Goal: Find specific page/section: Find specific page/section

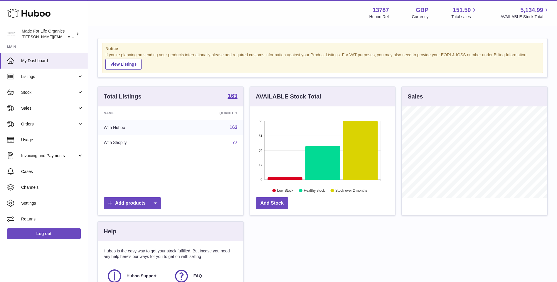
scroll to position [92, 145]
click at [28, 107] on span "Sales" at bounding box center [49, 109] width 56 height 6
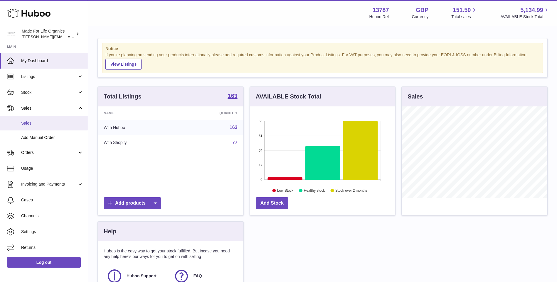
click at [31, 124] on span "Sales" at bounding box center [52, 124] width 62 height 6
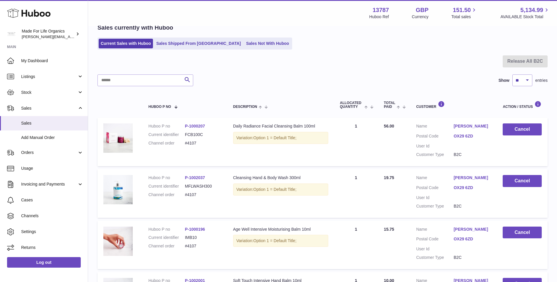
scroll to position [29, 0]
click at [244, 45] on link "Sales Not With Huboo" at bounding box center [267, 44] width 47 height 10
